Goal: Information Seeking & Learning: Learn about a topic

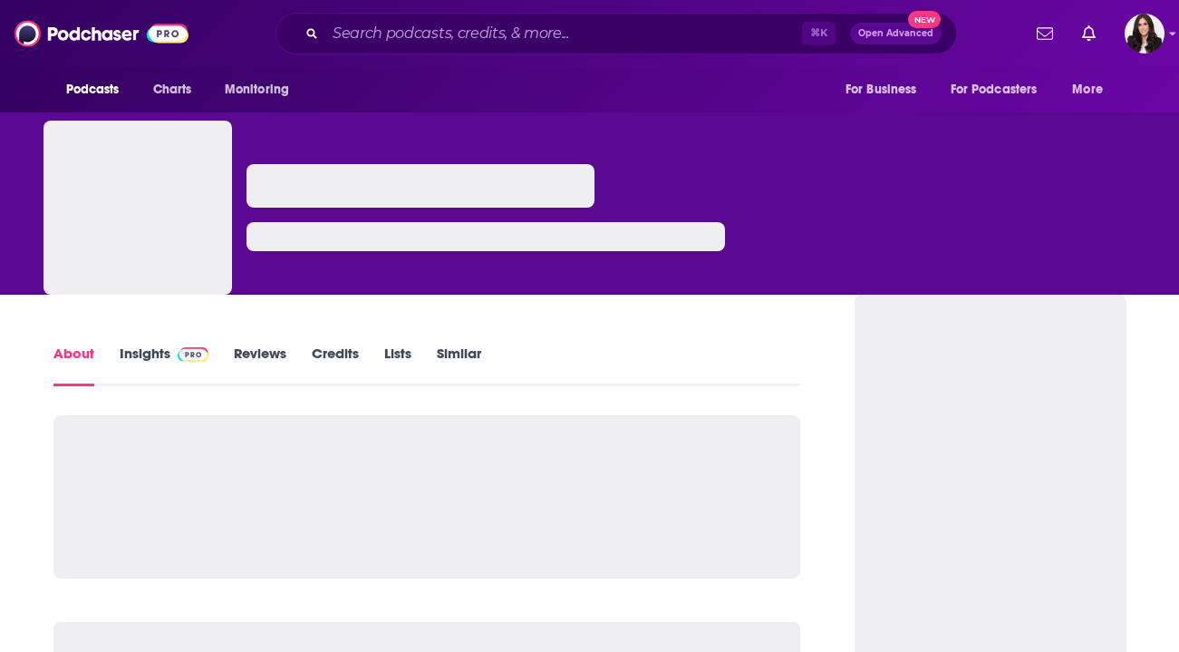
click at [150, 353] on link "Insights" at bounding box center [165, 365] width 90 height 42
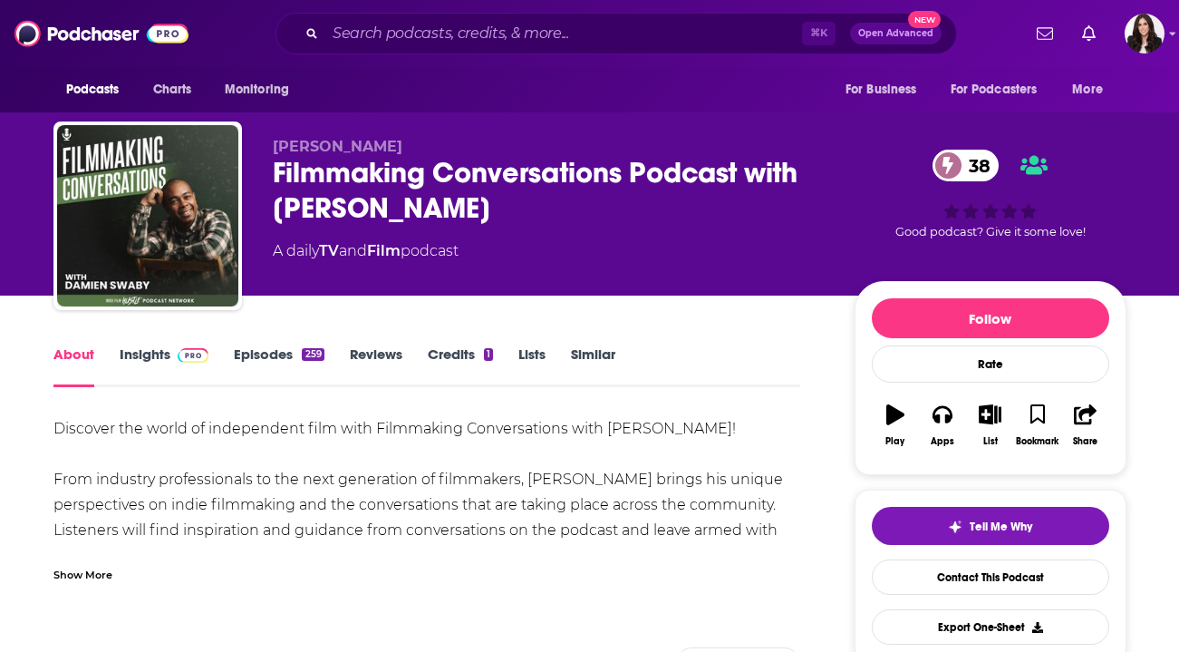
click at [159, 359] on link "Insights" at bounding box center [165, 366] width 90 height 42
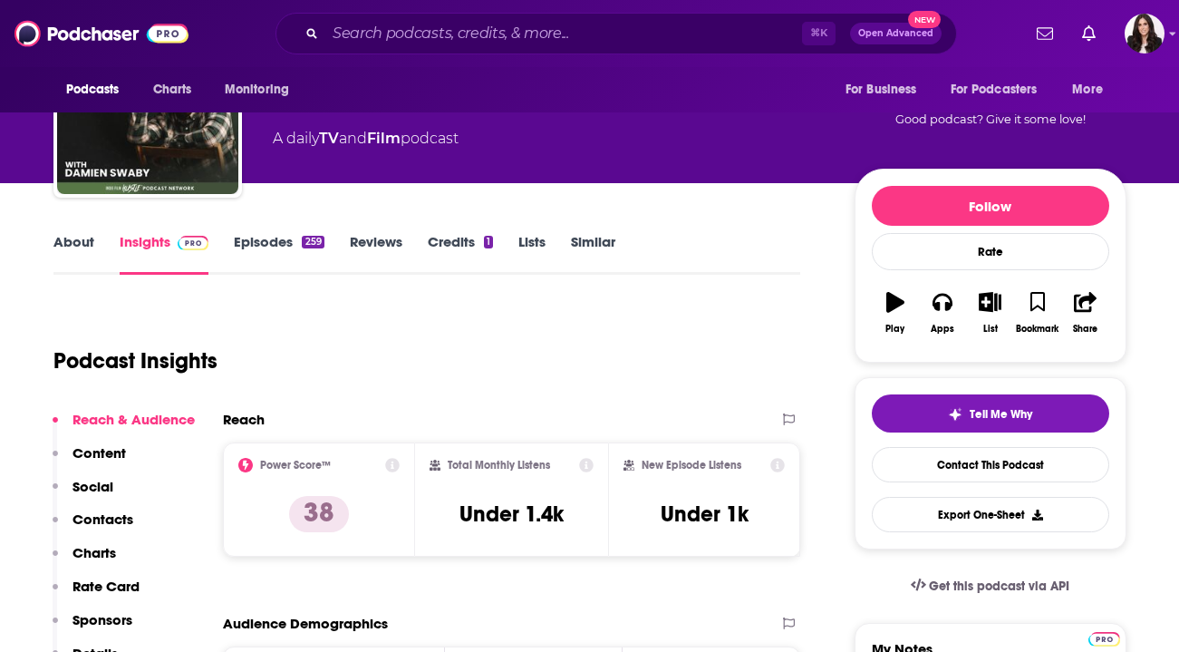
scroll to position [119, 0]
